Goal: Task Accomplishment & Management: Manage account settings

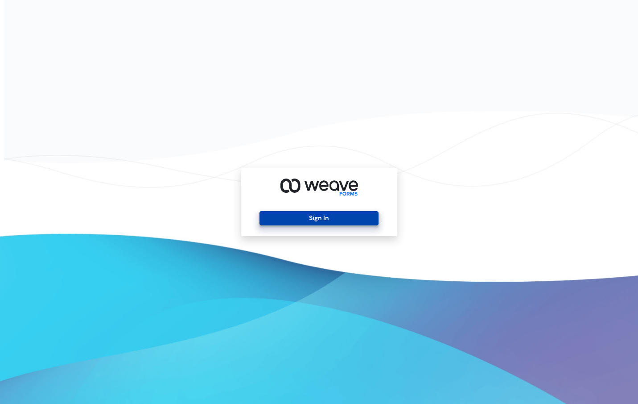
click at [358, 224] on button "Sign In" at bounding box center [319, 218] width 119 height 14
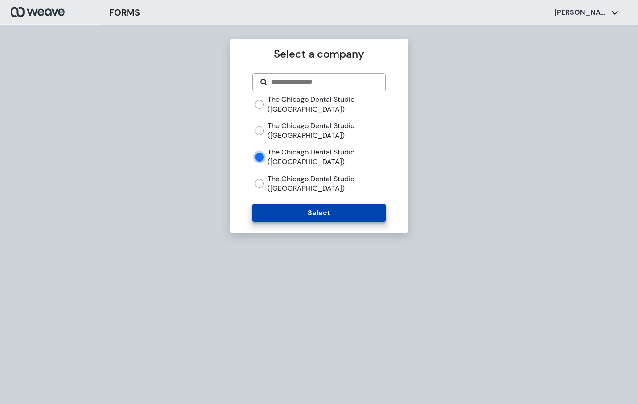
click at [300, 214] on button "Select" at bounding box center [319, 213] width 133 height 18
